Goal: Information Seeking & Learning: Learn about a topic

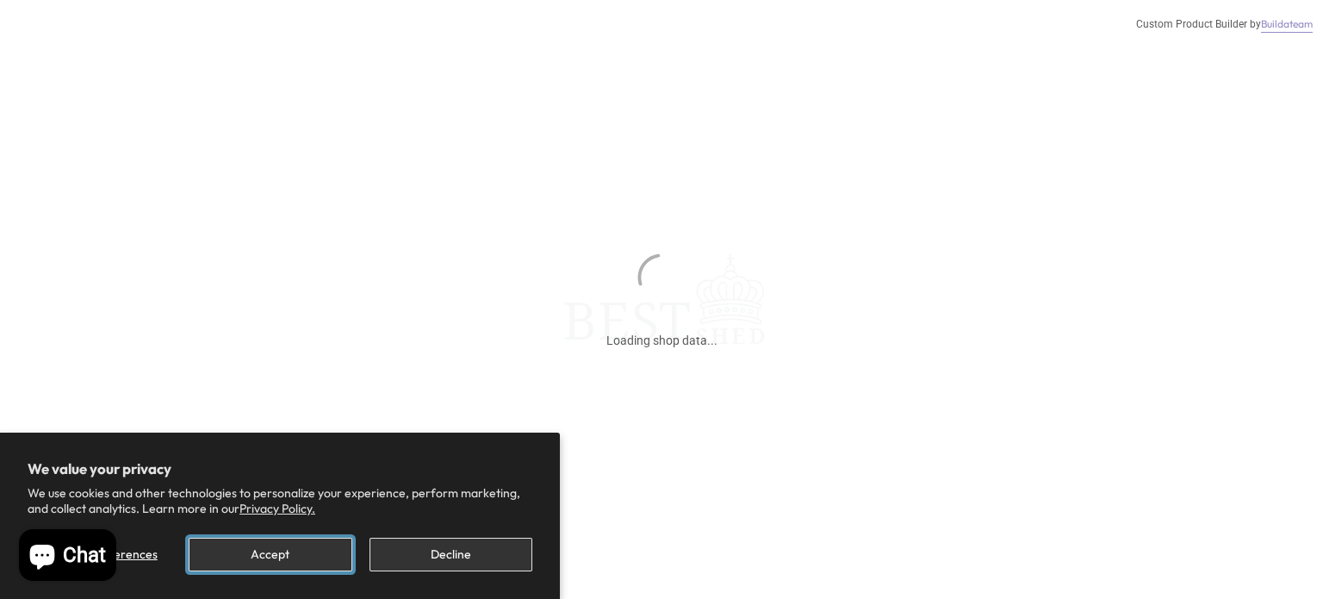
click at [314, 555] on button "Accept" at bounding box center [270, 555] width 163 height 34
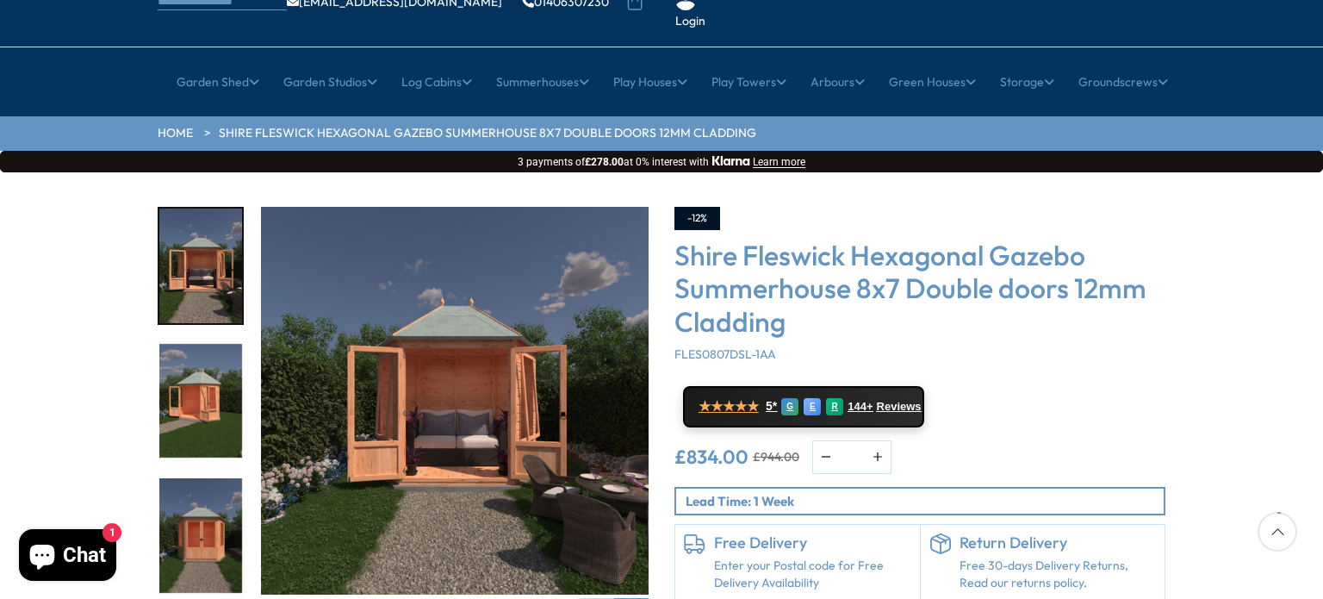
scroll to position [140, 0]
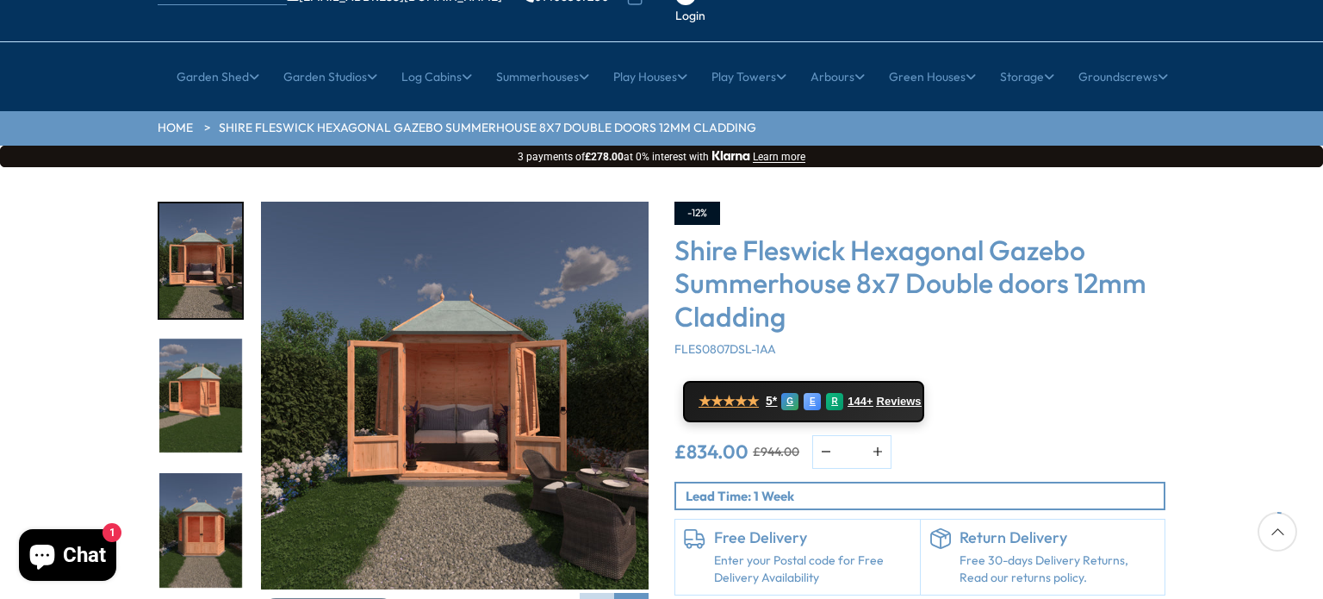
click at [231, 367] on img "2 / 9" at bounding box center [200, 396] width 83 height 115
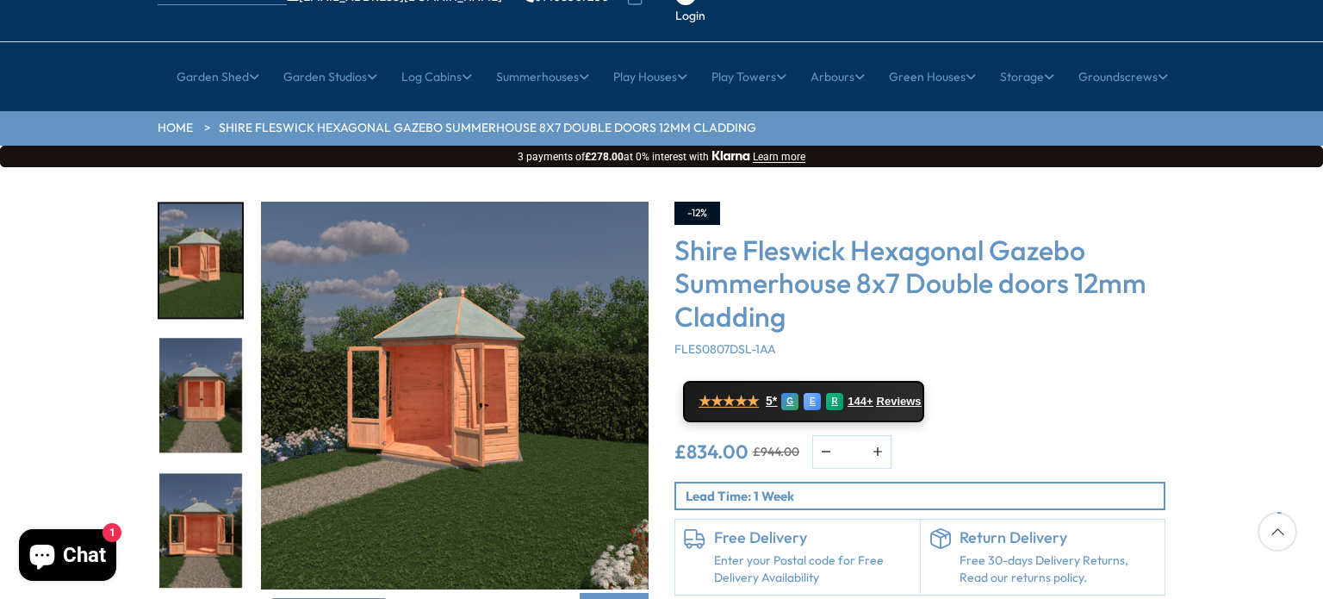
click at [203, 473] on img "4 / 9" at bounding box center [200, 530] width 83 height 115
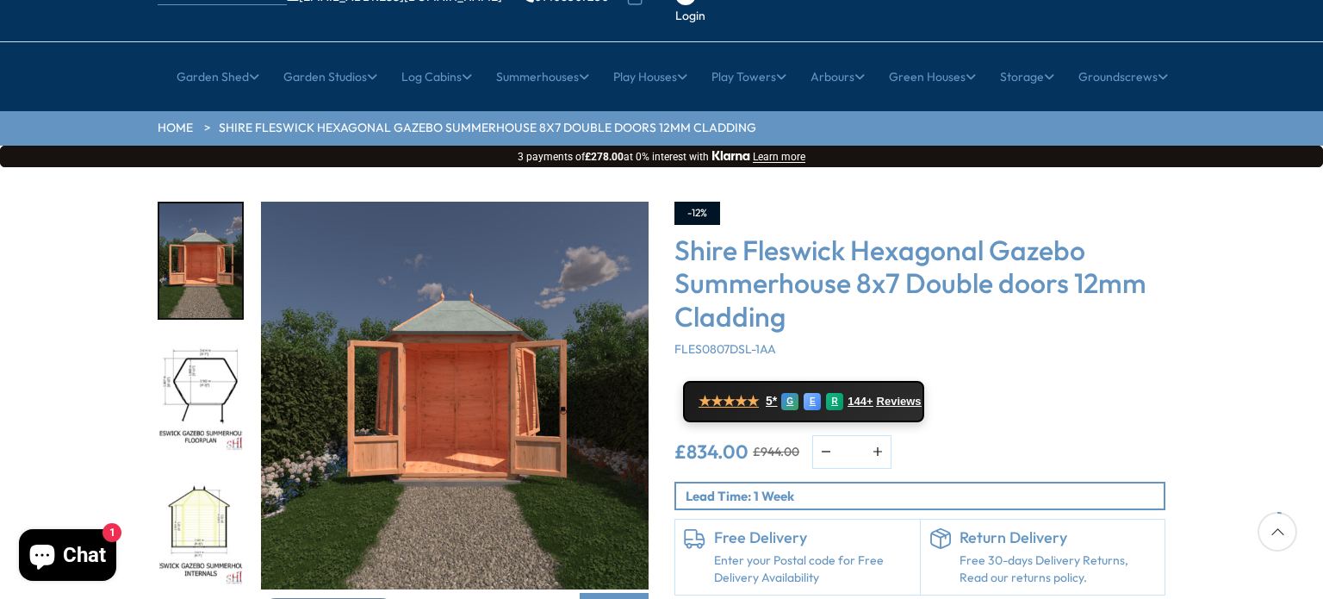
click at [211, 358] on img "5 / 9" at bounding box center [200, 396] width 83 height 115
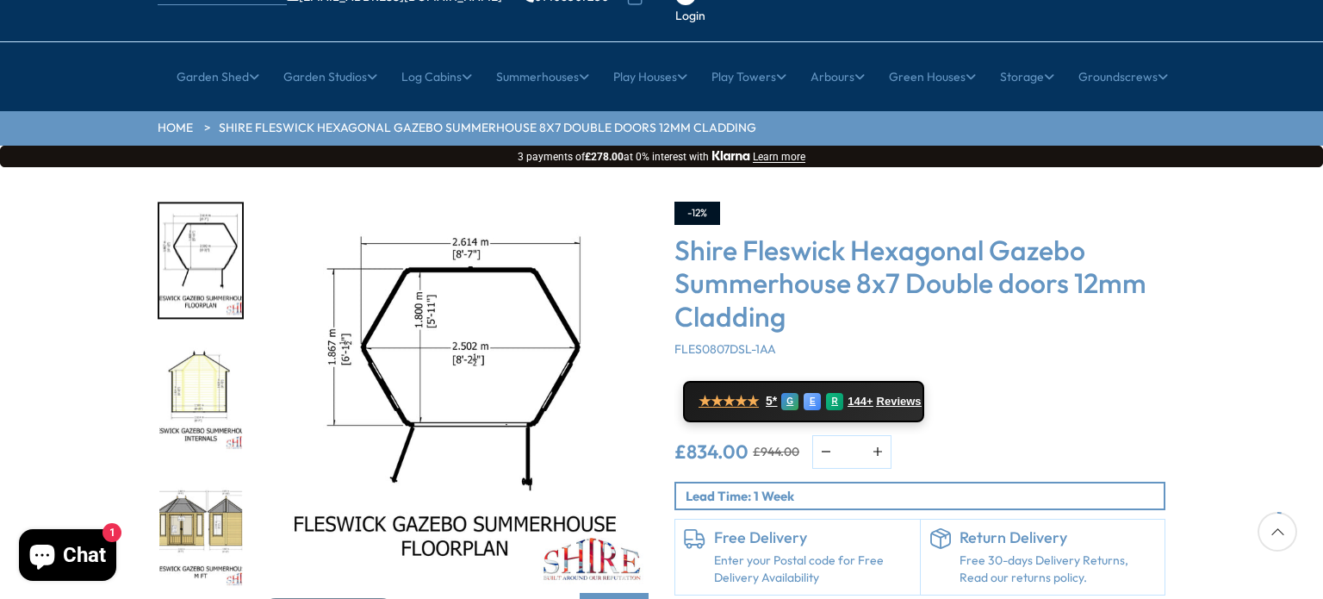
click at [806, 487] on p "Lead Time: 1 Week" at bounding box center [925, 496] width 478 height 18
click at [747, 487] on p "Lead Time: 1 Week" at bounding box center [925, 496] width 478 height 18
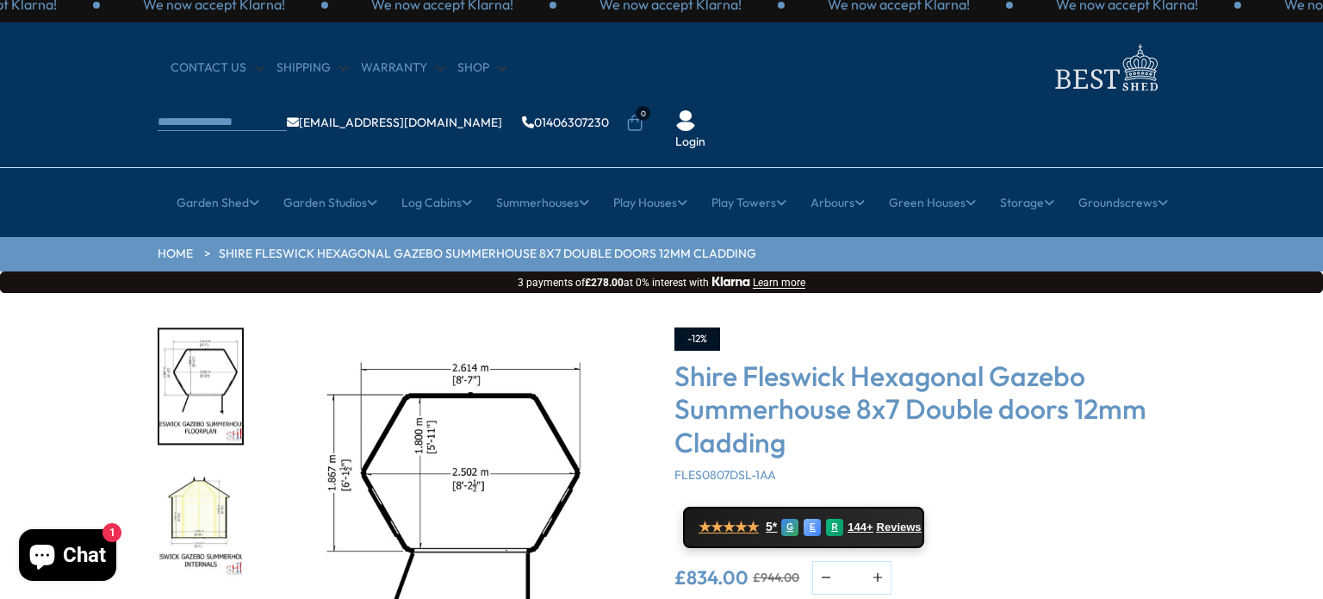
scroll to position [13, 0]
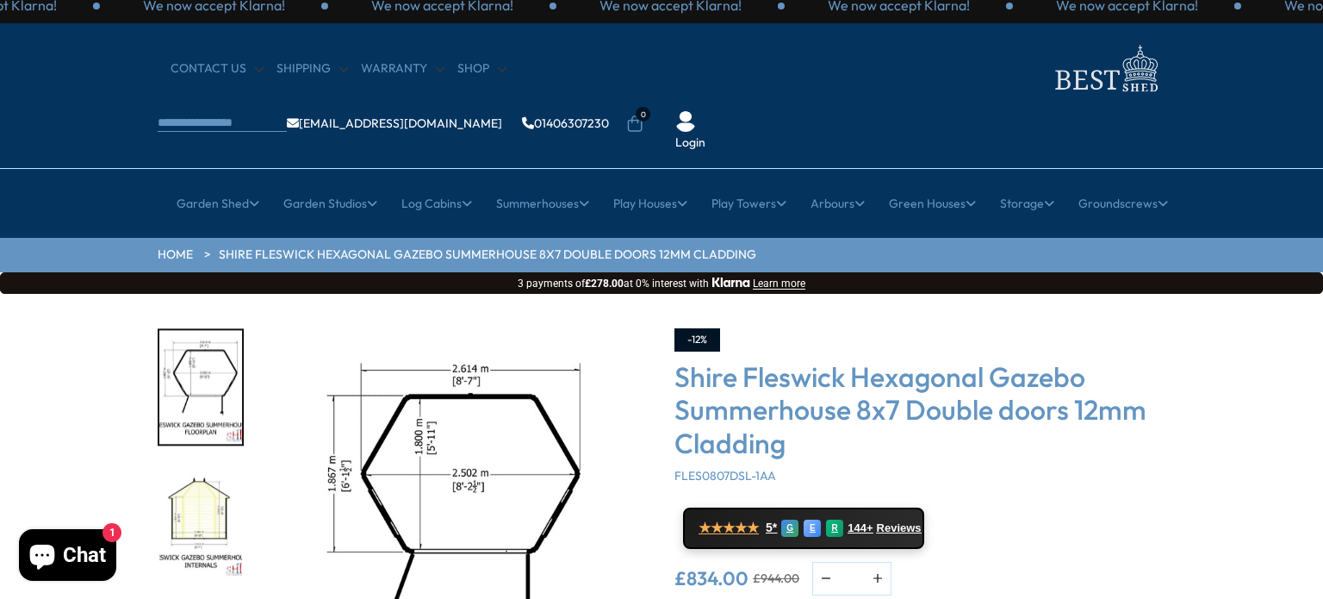
click at [196, 484] on img "6 / 9" at bounding box center [200, 522] width 83 height 115
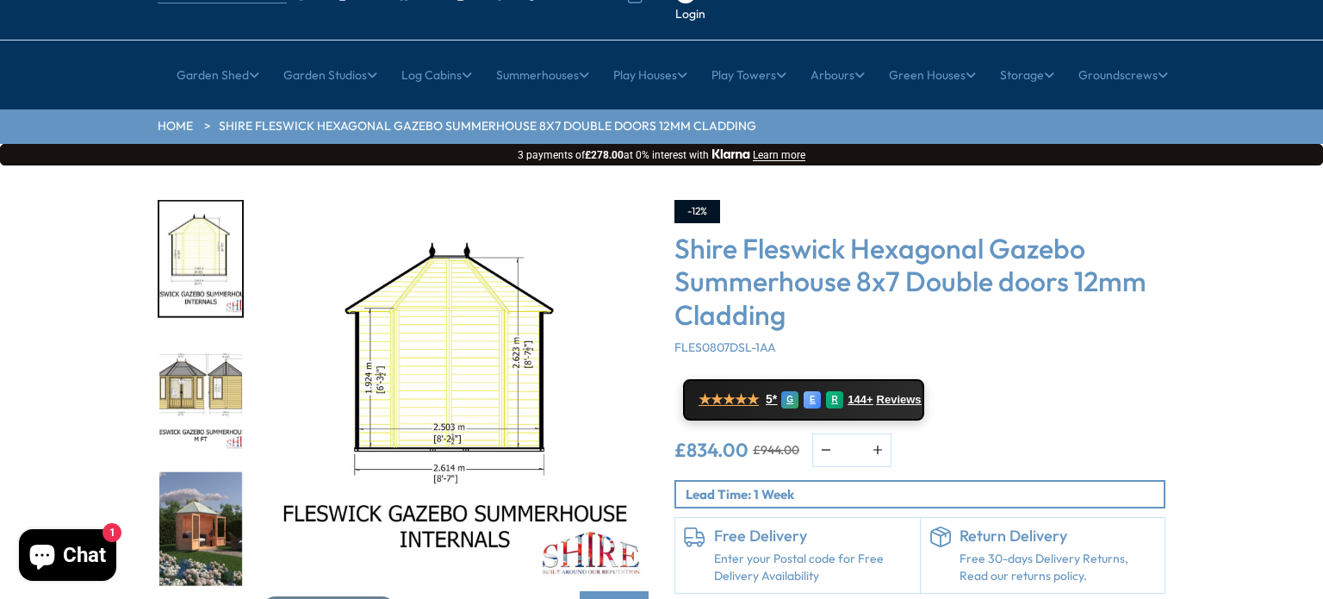
scroll to position [151, 0]
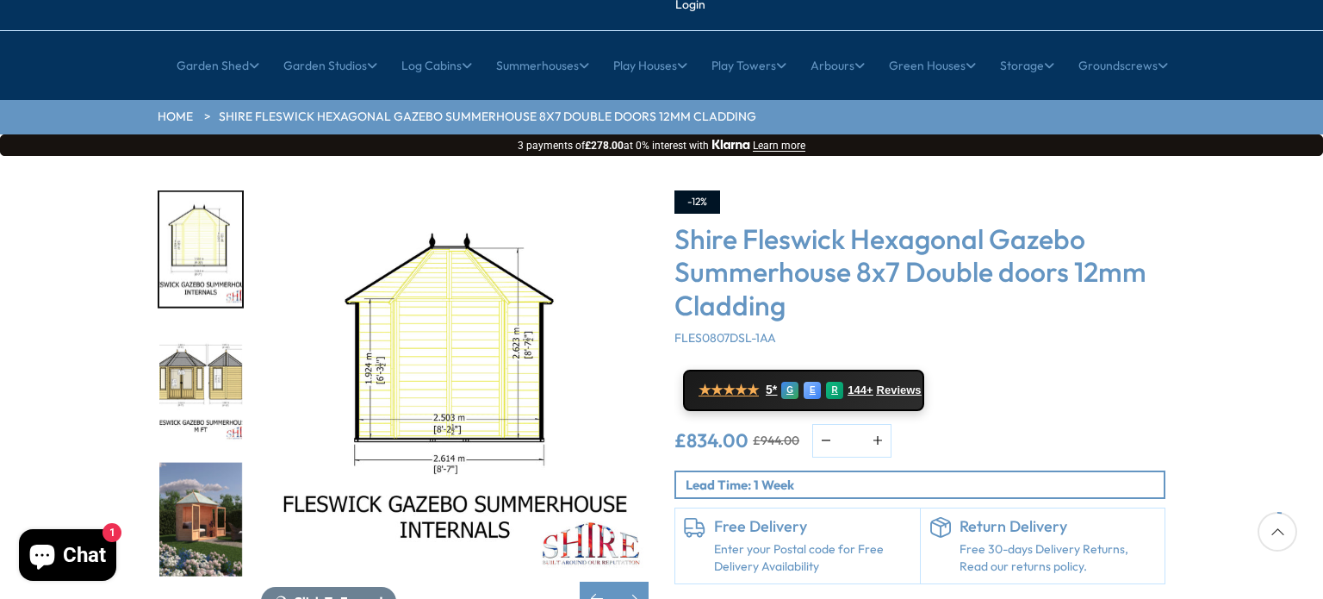
click at [196, 468] on img "8 / 9" at bounding box center [200, 519] width 83 height 115
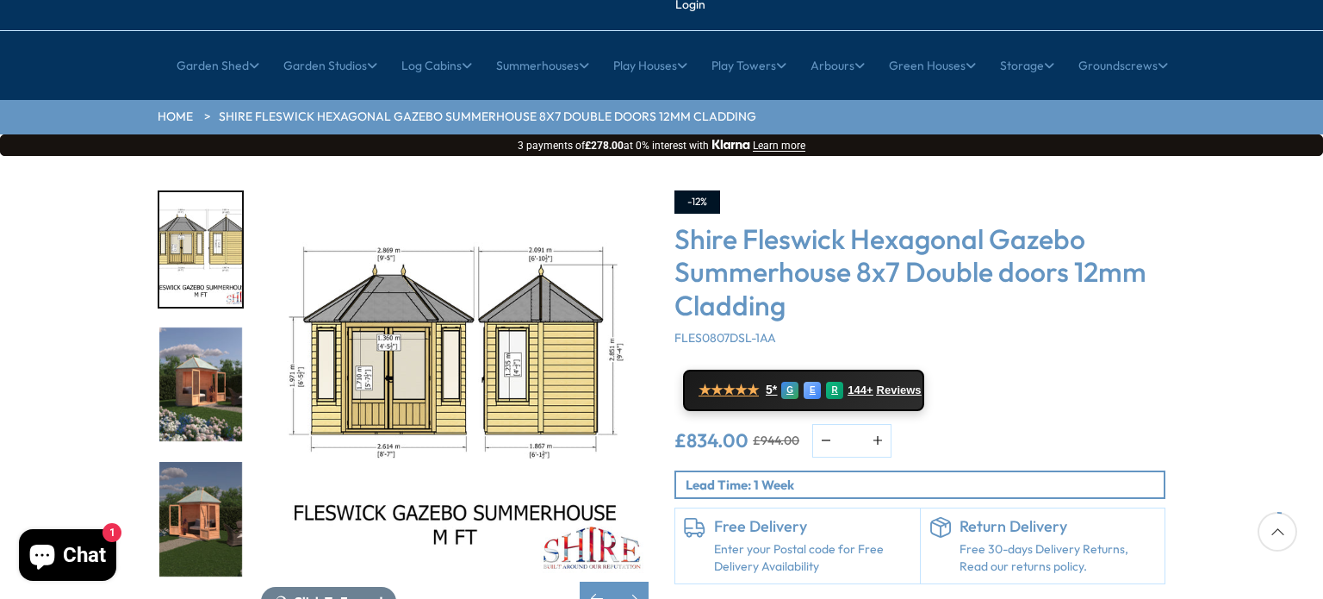
click at [198, 382] on img "8 / 9" at bounding box center [200, 384] width 83 height 115
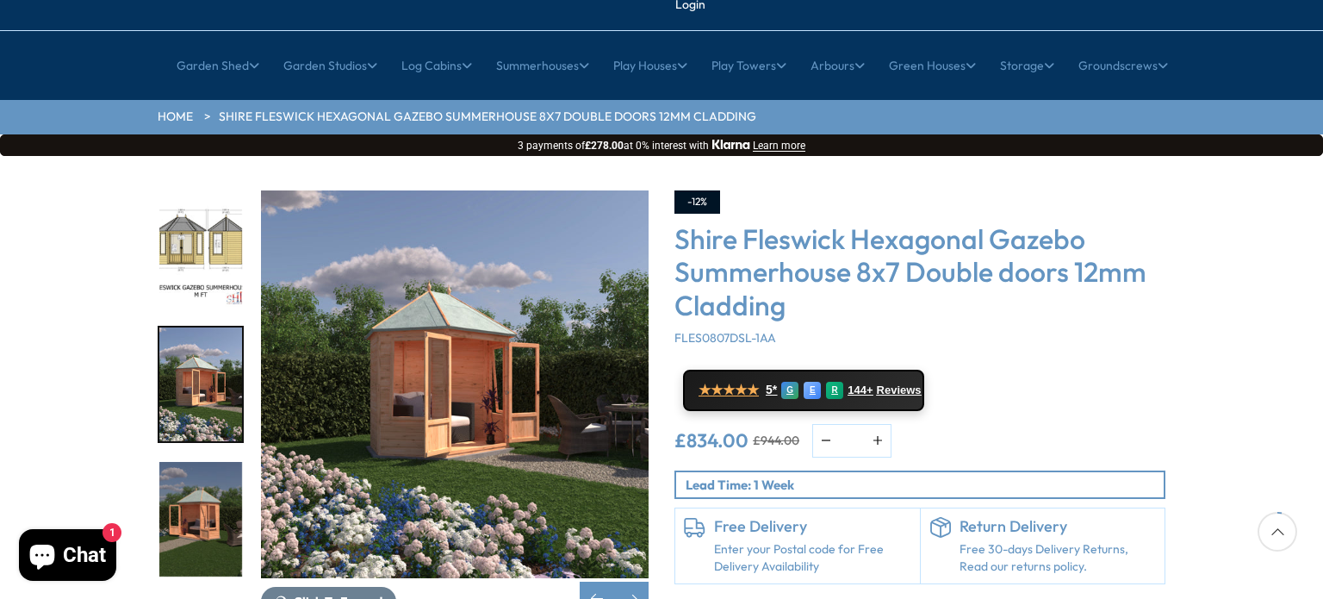
click at [470, 371] on img "8 / 9" at bounding box center [455, 384] width 388 height 388
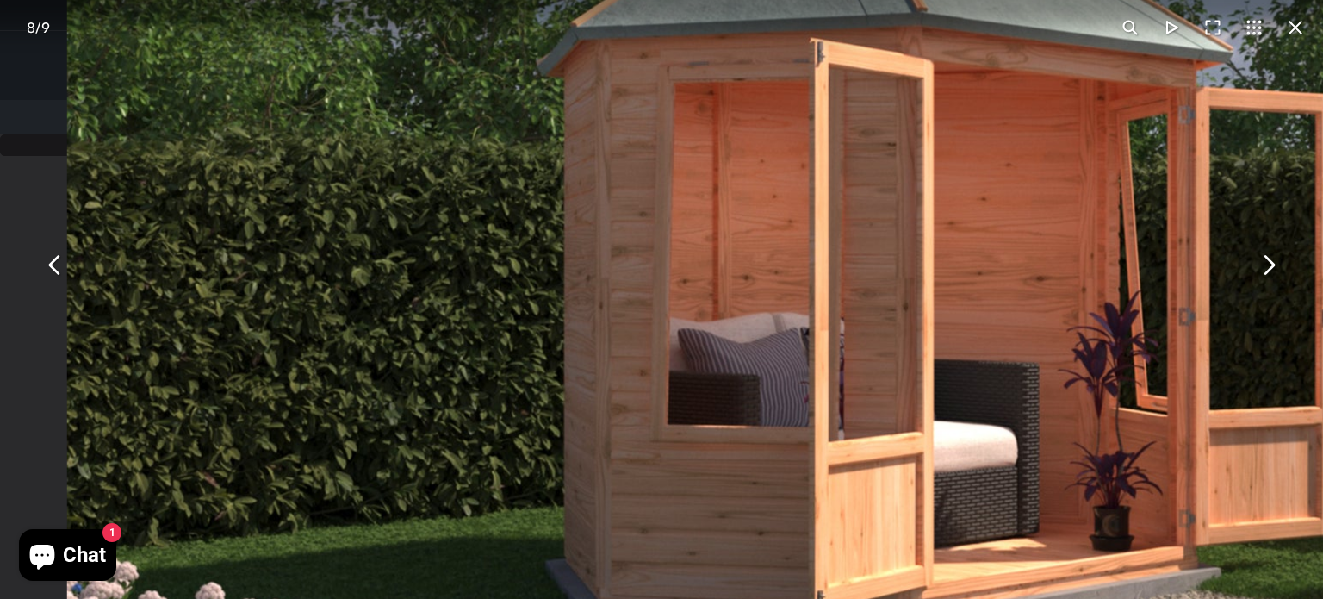
drag, startPoint x: 806, startPoint y: 170, endPoint x: 502, endPoint y: 578, distance: 509.2
click at [502, 578] on img "You can close this modal content with the ESC key" at bounding box center [949, 279] width 1764 height 1764
